Goal: Information Seeking & Learning: Learn about a topic

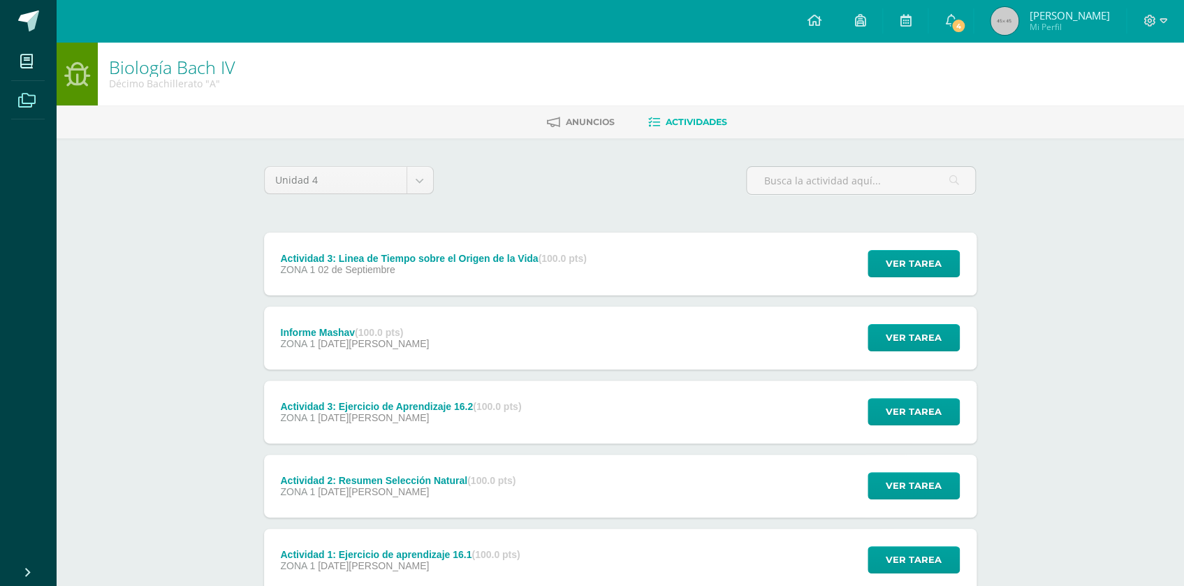
click at [18, 101] on icon at bounding box center [26, 101] width 17 height 14
click at [24, 96] on icon at bounding box center [26, 101] width 17 height 14
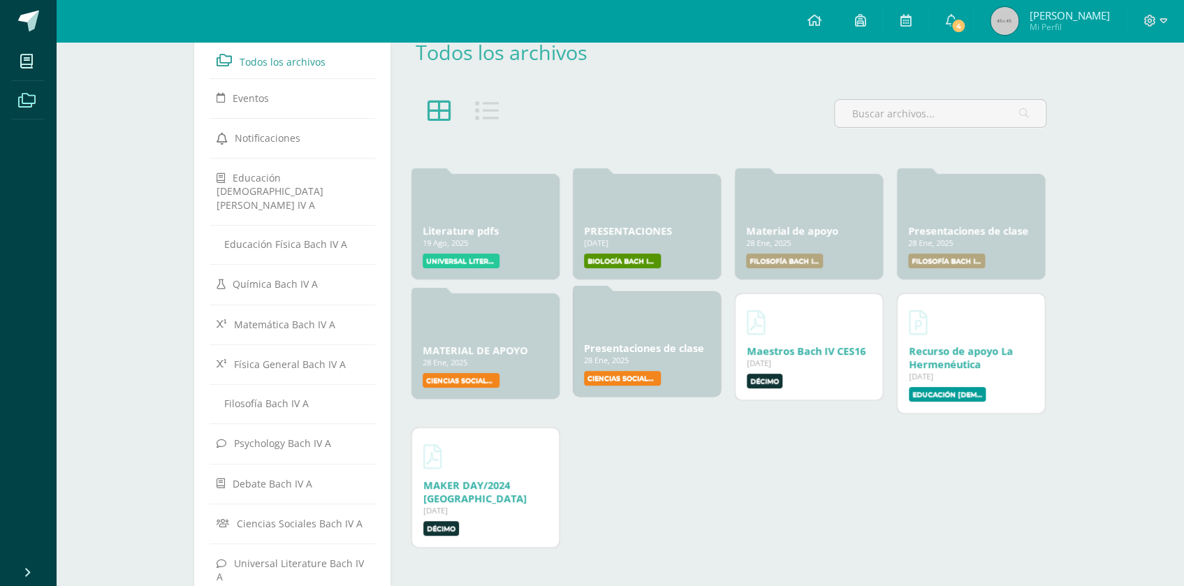
scroll to position [63, 0]
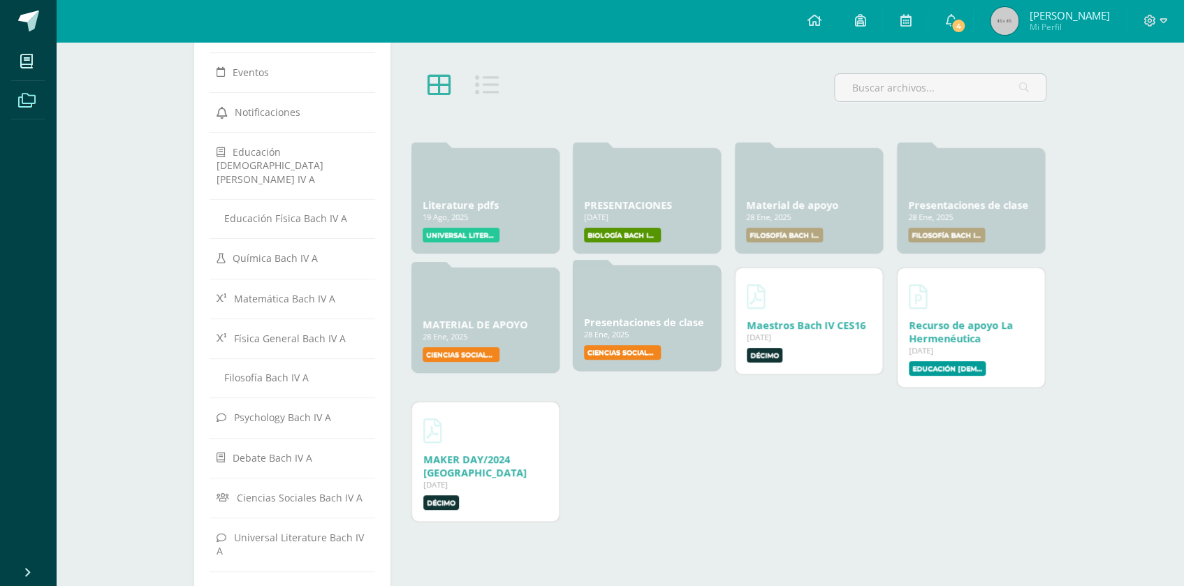
click at [604, 325] on link "Presentaciones de clase" at bounding box center [644, 322] width 120 height 13
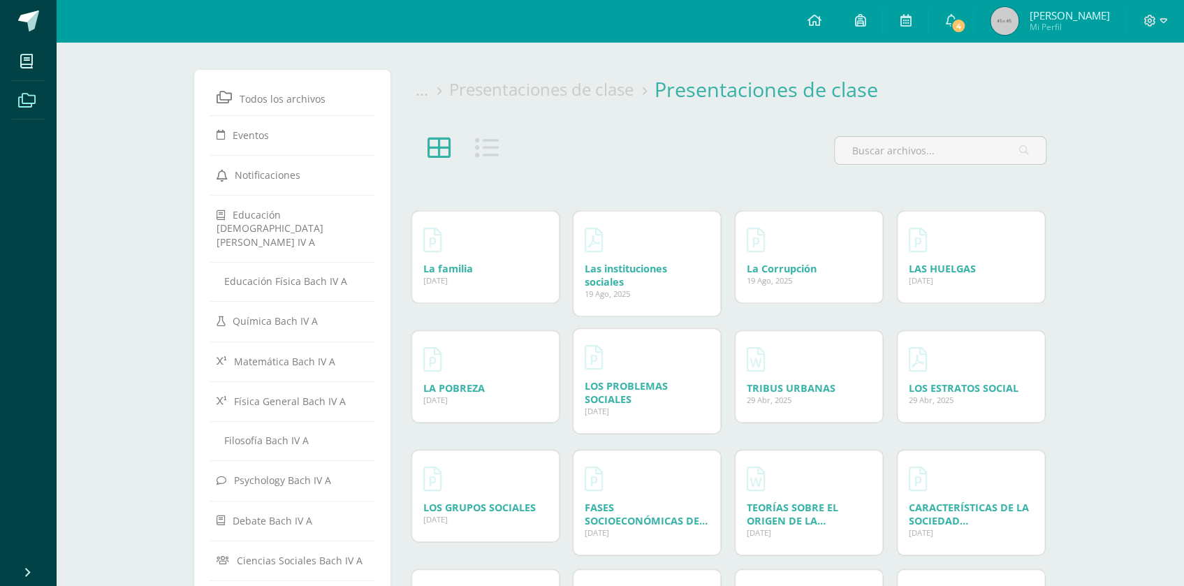
click at [645, 390] on link "LOS PROBLEMAS SOCIALES" at bounding box center [626, 392] width 83 height 27
click at [465, 389] on link "LA POBREZA" at bounding box center [453, 385] width 61 height 13
click at [958, 266] on link "LAS HUELGAS" at bounding box center [942, 266] width 67 height 13
click at [790, 268] on link "La Corrupción" at bounding box center [782, 266] width 70 height 13
click at [634, 261] on link "Las instituciones sociales" at bounding box center [626, 273] width 82 height 27
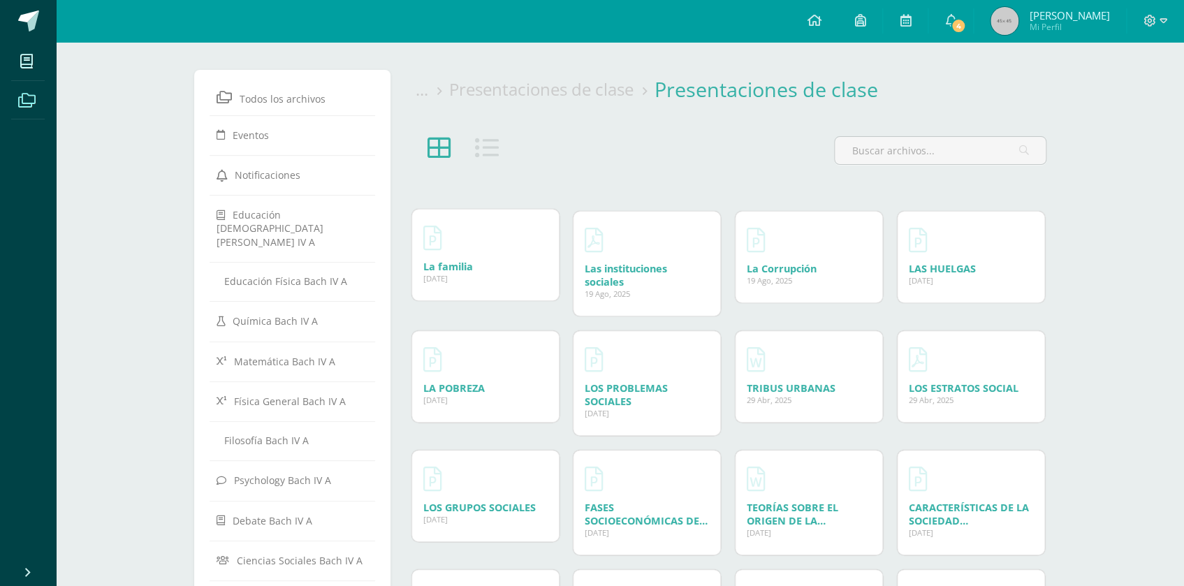
click at [454, 273] on link "La familia" at bounding box center [448, 266] width 50 height 13
